Goal: Information Seeking & Learning: Find specific page/section

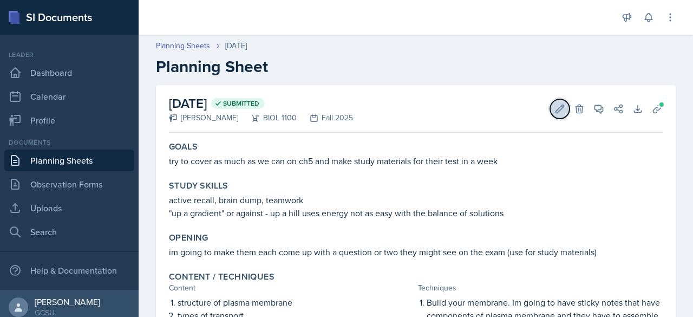
click at [556, 109] on icon at bounding box center [560, 108] width 8 height 8
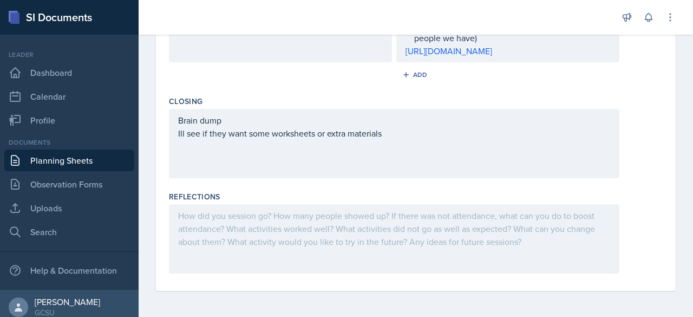
scroll to position [681, 0]
click at [463, 214] on div at bounding box center [394, 238] width 450 height 69
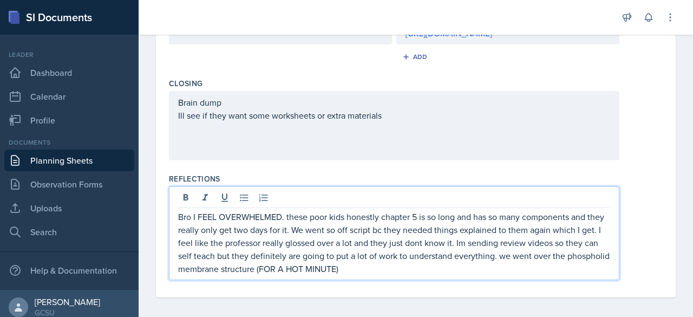
scroll to position [663, 0]
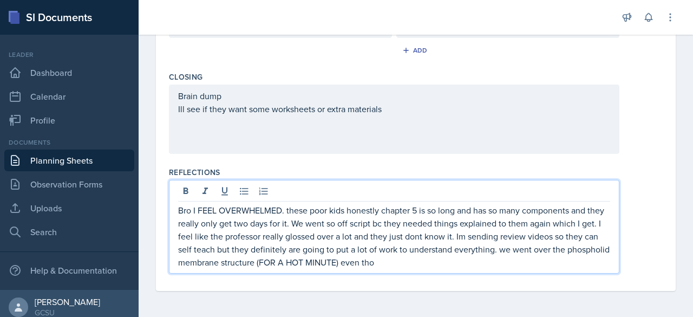
click at [532, 268] on p "Bro I FEEL OVERWHELMED. these poor kids honestly chapter 5 is so long and has s…" at bounding box center [394, 236] width 432 height 65
click at [590, 264] on p "Bro I FEEL OVERWHELMED. these poor kids honestly chapter 5 is so long and has s…" at bounding box center [394, 236] width 432 height 65
click at [273, 264] on p "Bro I FEEL OVERWHELMED. these poor kids honestly chapter 5 is so long and has s…" at bounding box center [394, 236] width 432 height 65
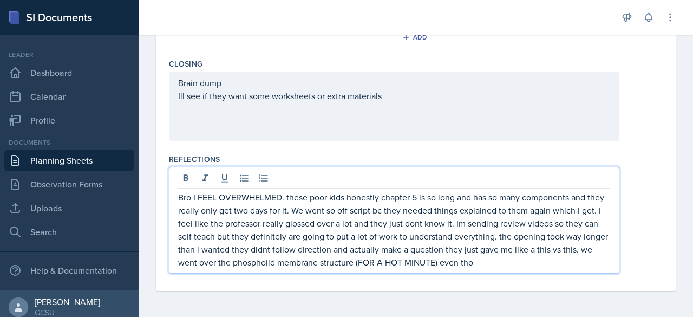
scroll to position [718, 0]
click at [314, 268] on p "Bro I FEEL OVERWHELMED. these poor kids honestly chapter 5 is so long and has s…" at bounding box center [394, 230] width 432 height 78
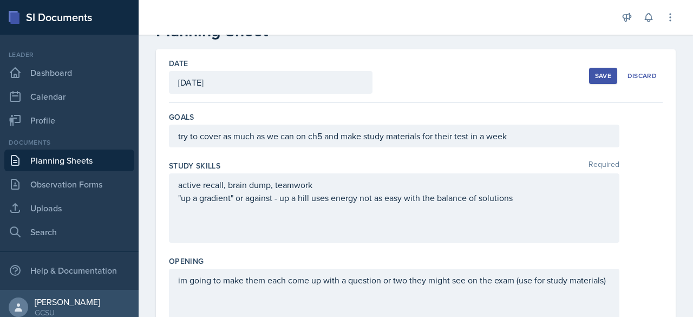
scroll to position [0, 0]
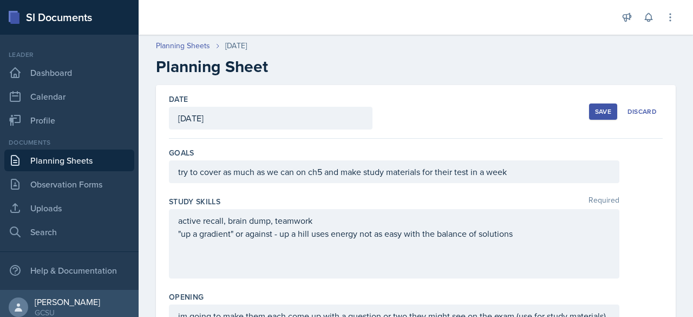
click at [589, 113] on button "Save" at bounding box center [603, 111] width 28 height 16
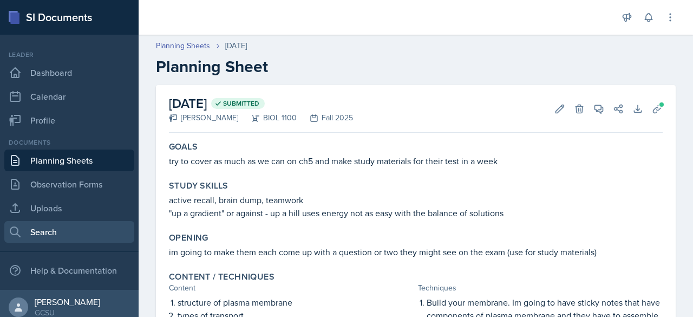
click at [53, 234] on link "Search" at bounding box center [69, 232] width 130 height 22
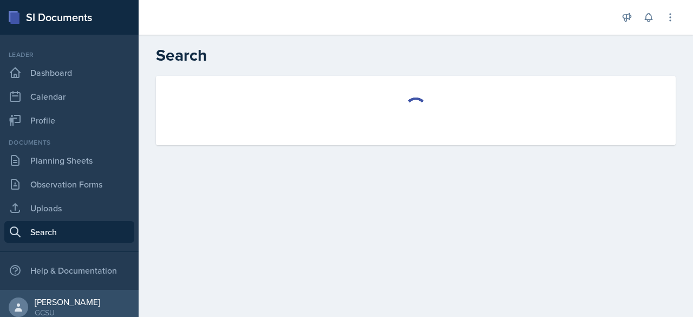
select select "all"
select select "1"
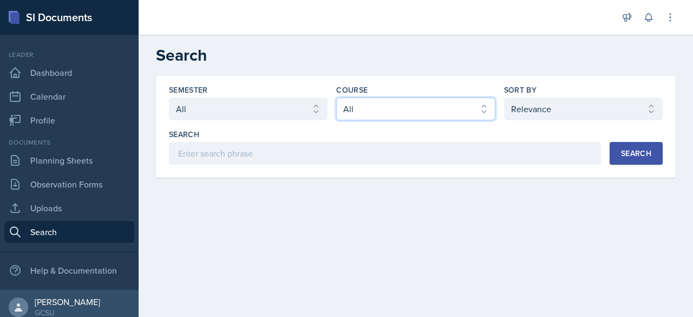
click at [384, 117] on select "Select course All ACCT 3101 ACCT 3102 ASTR 1000 BIOL 1100 BIOL 1107 BIOL 1108 B…" at bounding box center [415, 108] width 159 height 23
select select "0962fe08-ee06-47f9-81f7-2fff629c3db1"
click at [336, 97] on select "Select course All ACCT 3101 ACCT 3102 ASTR 1000 BIOL 1100 BIOL 1107 BIOL 1108 B…" at bounding box center [415, 108] width 159 height 23
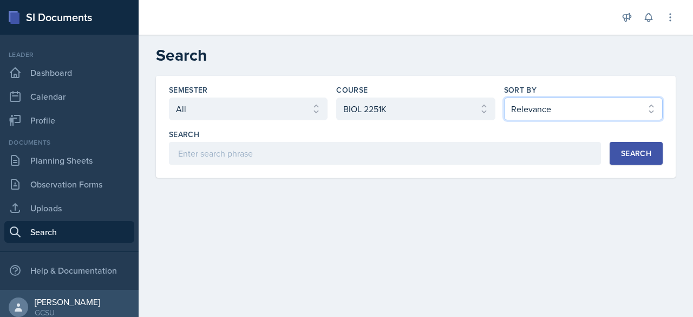
click at [581, 105] on select "Select sort by Relevance Document Date (Asc) Document Date (Desc)" at bounding box center [583, 108] width 159 height 23
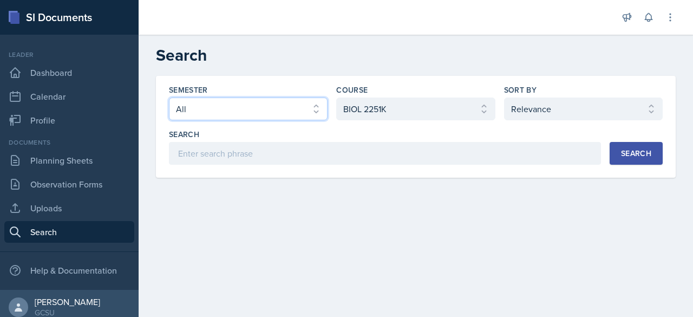
click at [309, 110] on select "Select semester All Fall 2025 Spring 2025 Fall 2024 Spring 2024 Fall 2023 Sprin…" at bounding box center [248, 108] width 159 height 23
select select "986fdc3e-2246-4ffd-9cb8-78666de4ebed"
click at [169, 97] on select "Select semester All Fall 2025 Spring 2025 Fall 2024 Spring 2024 Fall 2023 Sprin…" at bounding box center [248, 108] width 159 height 23
click at [633, 153] on div "Search" at bounding box center [636, 153] width 30 height 9
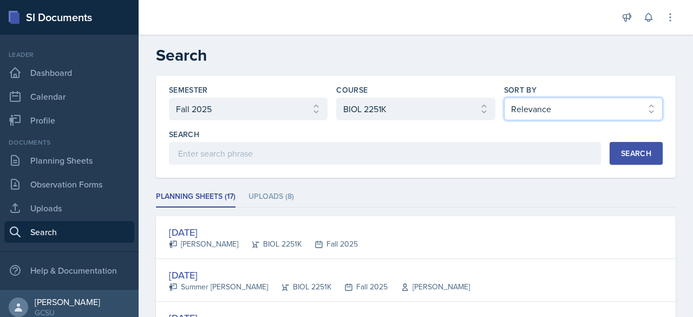
click at [575, 107] on select "Select sort by Relevance Document Date (Asc) Document Date (Desc)" at bounding box center [583, 108] width 159 height 23
select select "2"
click at [504, 97] on select "Select sort by Relevance Document Date (Asc) Document Date (Desc)" at bounding box center [583, 108] width 159 height 23
click at [622, 155] on div "Search" at bounding box center [636, 153] width 30 height 9
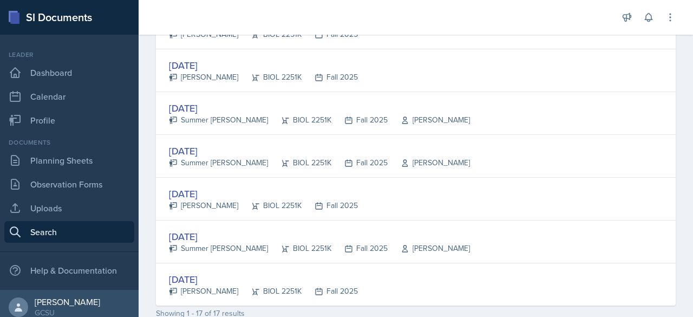
scroll to position [690, 0]
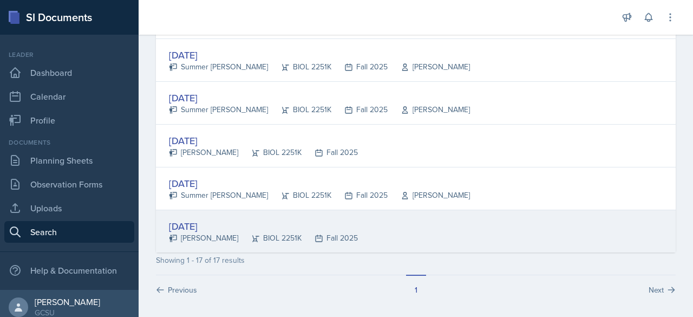
click at [219, 222] on div "[DATE]" at bounding box center [263, 226] width 189 height 15
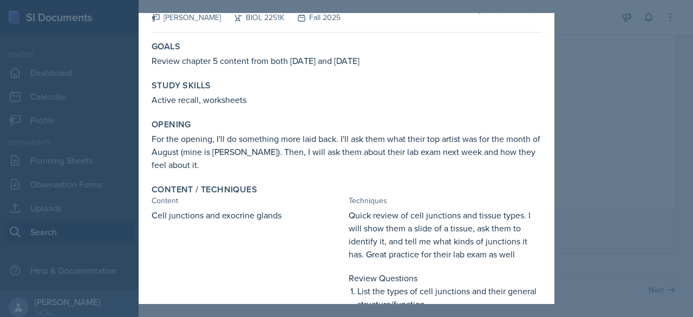
scroll to position [0, 0]
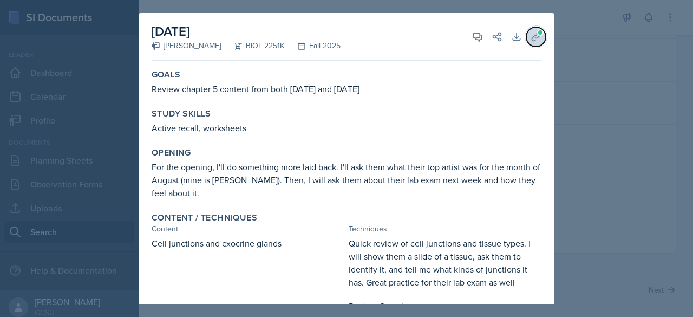
click at [532, 40] on icon at bounding box center [535, 36] width 11 height 11
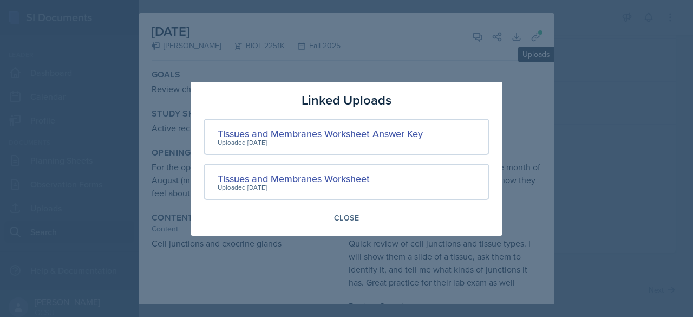
click at [539, 124] on div at bounding box center [346, 158] width 693 height 317
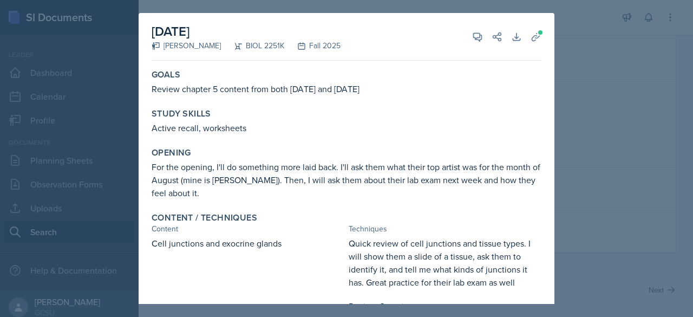
click at [635, 81] on div at bounding box center [346, 158] width 693 height 317
